Goal: Browse casually

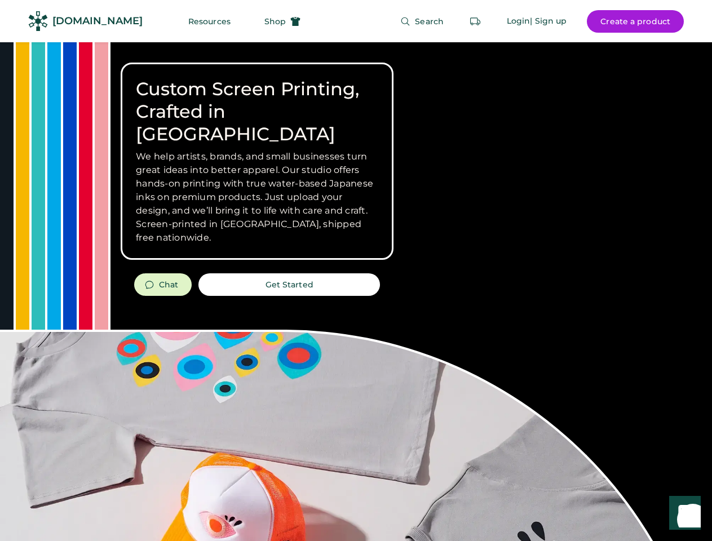
click at [356, 271] on div "Custom Screen Printing, Crafted in [GEOGRAPHIC_DATA] We help artists, brands, a…" at bounding box center [356, 400] width 712 height 716
click at [356, 292] on div "Custom Screen Printing, Crafted in [GEOGRAPHIC_DATA] We help artists, brands, a…" at bounding box center [356, 400] width 712 height 716
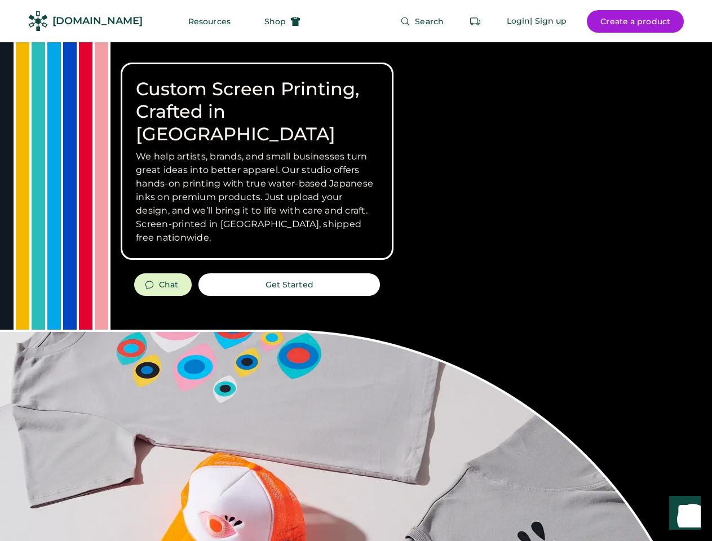
click at [356, 292] on div "Custom Screen Printing, Crafted in [GEOGRAPHIC_DATA] We help artists, brands, a…" at bounding box center [356, 400] width 712 height 716
click at [257, 161] on h3 "We help artists, brands, and small businesses turn great ideas into better appa…" at bounding box center [257, 197] width 242 height 95
click at [257, 150] on h3 "We help artists, brands, and small businesses turn great ideas into better appa…" at bounding box center [257, 197] width 242 height 95
click at [257, 100] on h1 "Custom Screen Printing, Crafted in [GEOGRAPHIC_DATA]" at bounding box center [257, 112] width 242 height 68
